Goal: Transaction & Acquisition: Purchase product/service

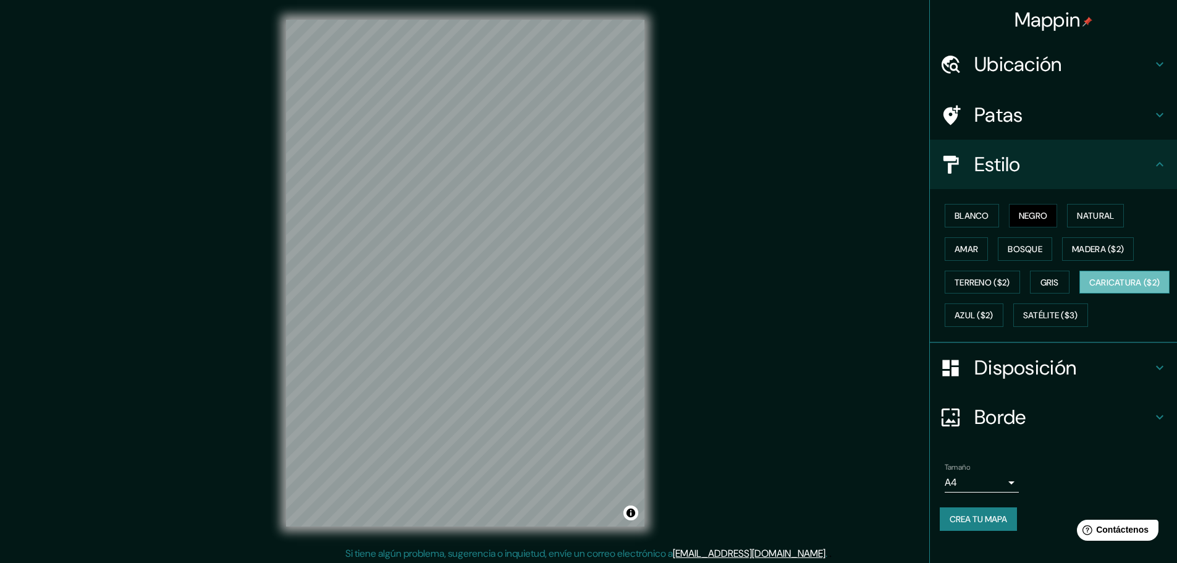
click at [1079, 294] on button "Caricatura ($2)" at bounding box center [1124, 282] width 91 height 23
click at [1009, 215] on button "Negro" at bounding box center [1033, 215] width 49 height 23
click at [977, 219] on font "Blanco" at bounding box center [971, 215] width 35 height 11
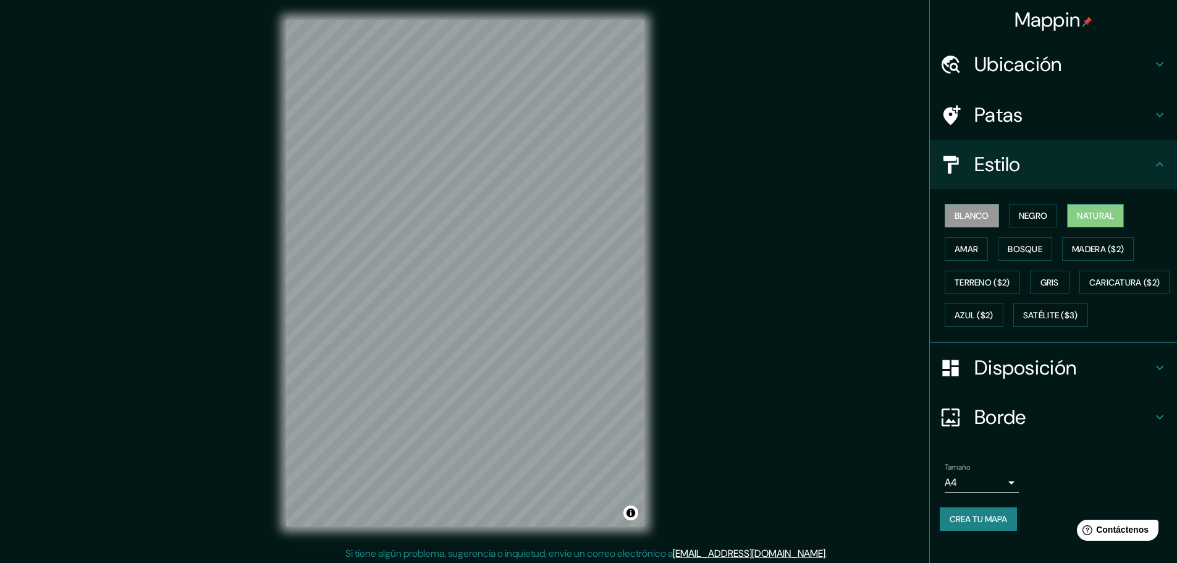
click at [1087, 212] on font "Natural" at bounding box center [1095, 215] width 37 height 11
click at [968, 258] on button "Amar" at bounding box center [965, 248] width 43 height 23
click at [1036, 247] on button "Bosque" at bounding box center [1025, 248] width 54 height 23
click at [1028, 216] on font "Negro" at bounding box center [1033, 215] width 29 height 11
click at [1043, 211] on button "Negro" at bounding box center [1033, 215] width 49 height 23
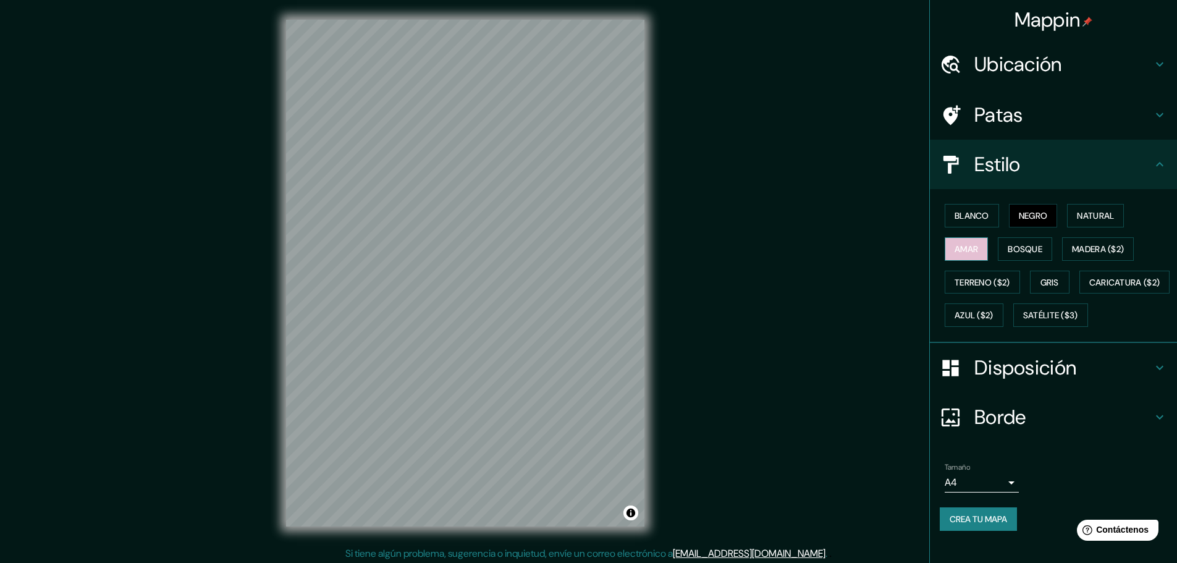
click at [978, 242] on button "Amar" at bounding box center [965, 248] width 43 height 23
click at [1087, 237] on button "Madera ($2)" at bounding box center [1098, 248] width 72 height 23
click at [1011, 279] on button "Terreno ($2)" at bounding box center [981, 282] width 75 height 23
click at [1084, 245] on font "Madera ($2)" at bounding box center [1098, 248] width 52 height 11
